Goal: Task Accomplishment & Management: Manage account settings

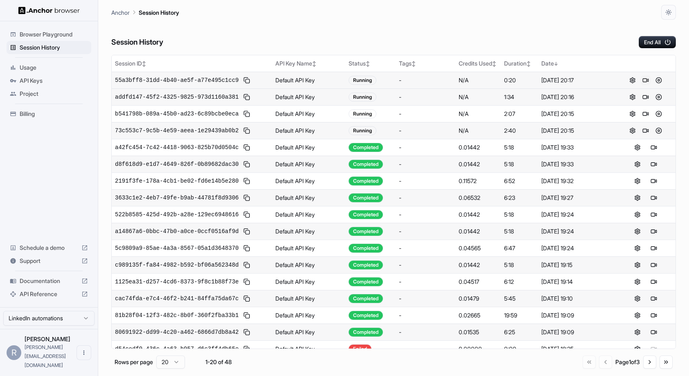
click at [646, 80] on button at bounding box center [646, 80] width 10 height 10
click at [645, 80] on button at bounding box center [646, 80] width 10 height 10
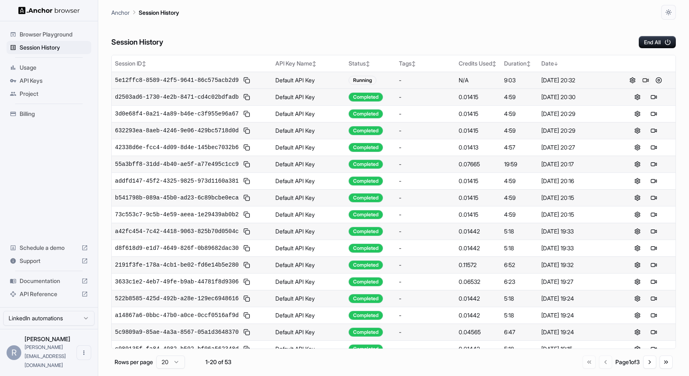
click at [645, 81] on button at bounding box center [646, 80] width 10 height 10
click at [646, 80] on button at bounding box center [646, 80] width 10 height 10
click at [248, 98] on button at bounding box center [247, 97] width 10 height 10
click at [646, 80] on button at bounding box center [646, 80] width 10 height 10
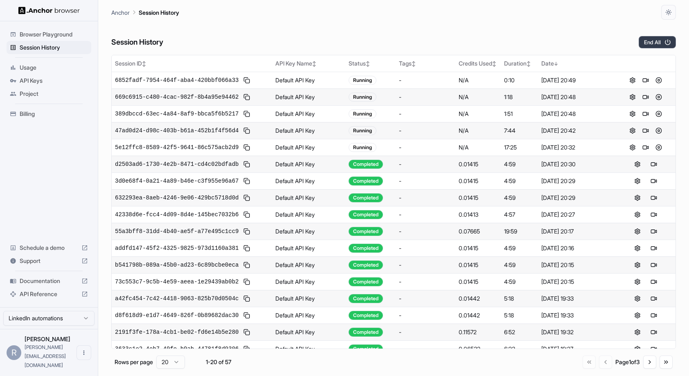
click at [666, 40] on icon "button" at bounding box center [667, 41] width 7 height 7
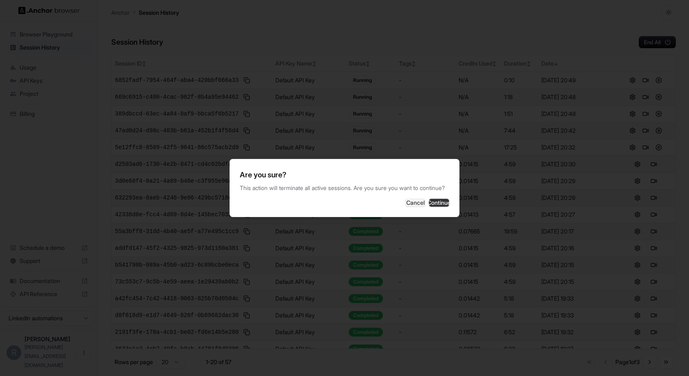
click at [429, 204] on button "Continue" at bounding box center [439, 203] width 20 height 8
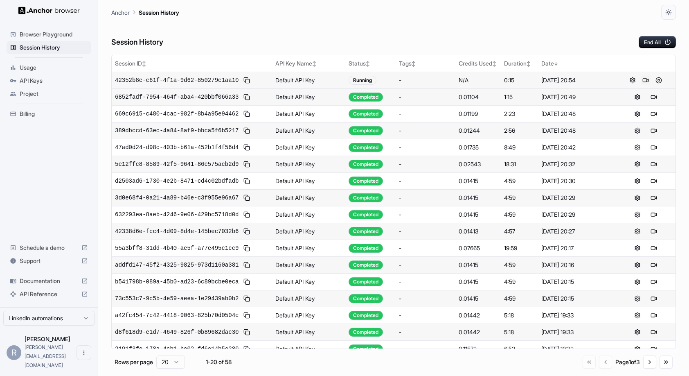
click at [649, 80] on button at bounding box center [646, 80] width 10 height 10
click at [646, 82] on button at bounding box center [646, 80] width 10 height 10
click at [294, 32] on div "Session History End All" at bounding box center [393, 34] width 565 height 29
click at [322, 33] on div "Session History End All" at bounding box center [393, 34] width 565 height 29
click at [644, 79] on button at bounding box center [646, 80] width 10 height 10
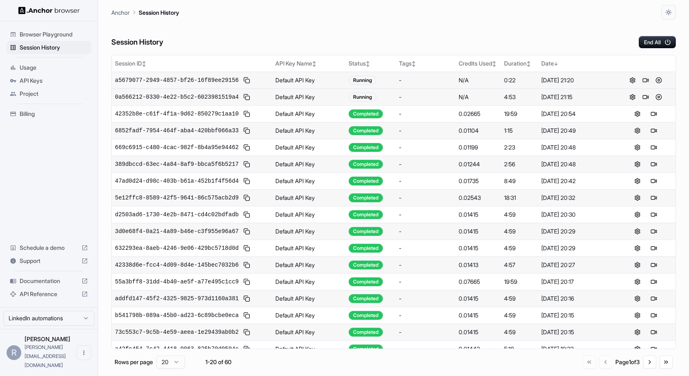
click at [648, 82] on button at bounding box center [646, 80] width 10 height 10
click at [649, 79] on button at bounding box center [646, 80] width 10 height 10
